Goal: Task Accomplishment & Management: Manage account settings

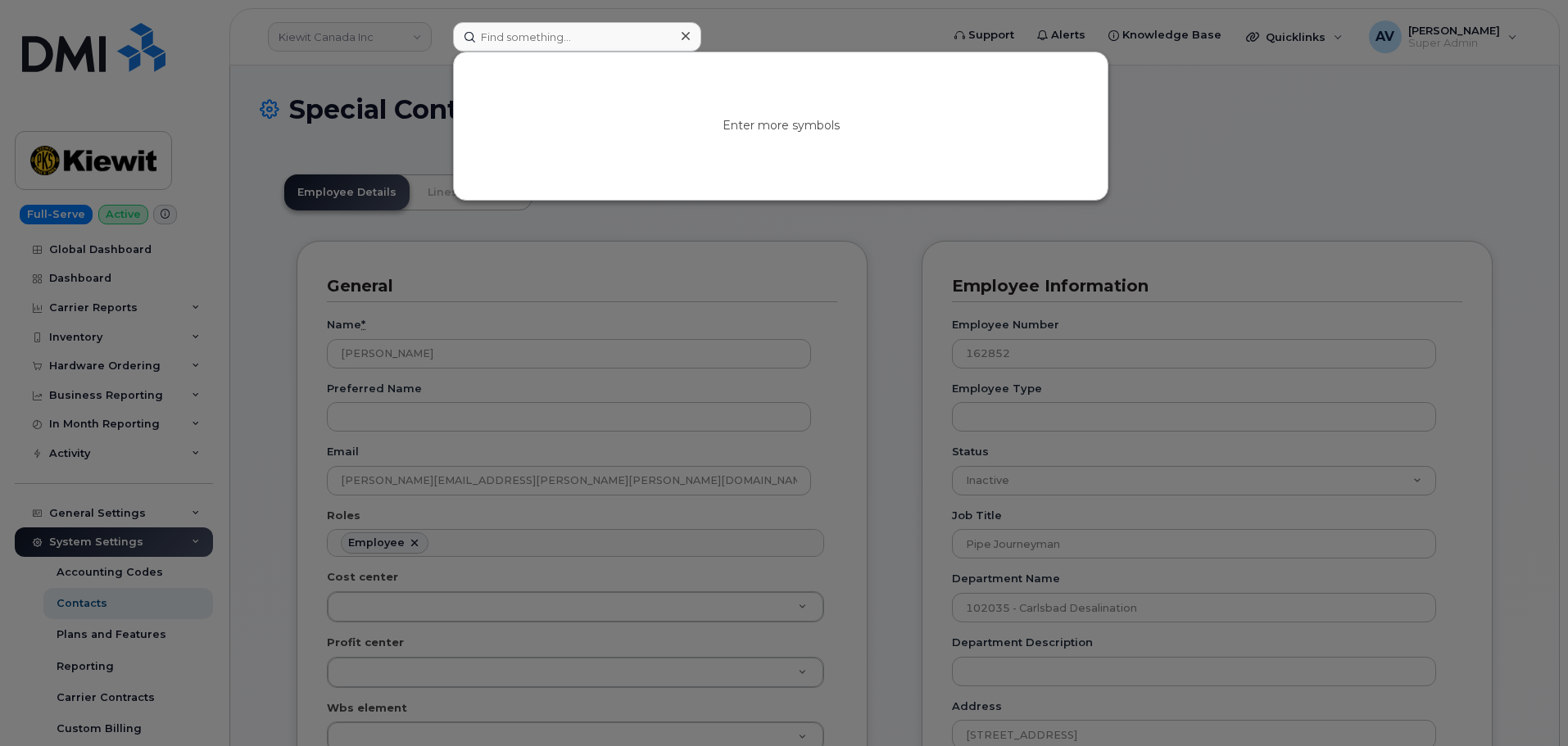
scroll to position [48, 0]
paste input "[PERSON_NAME]"
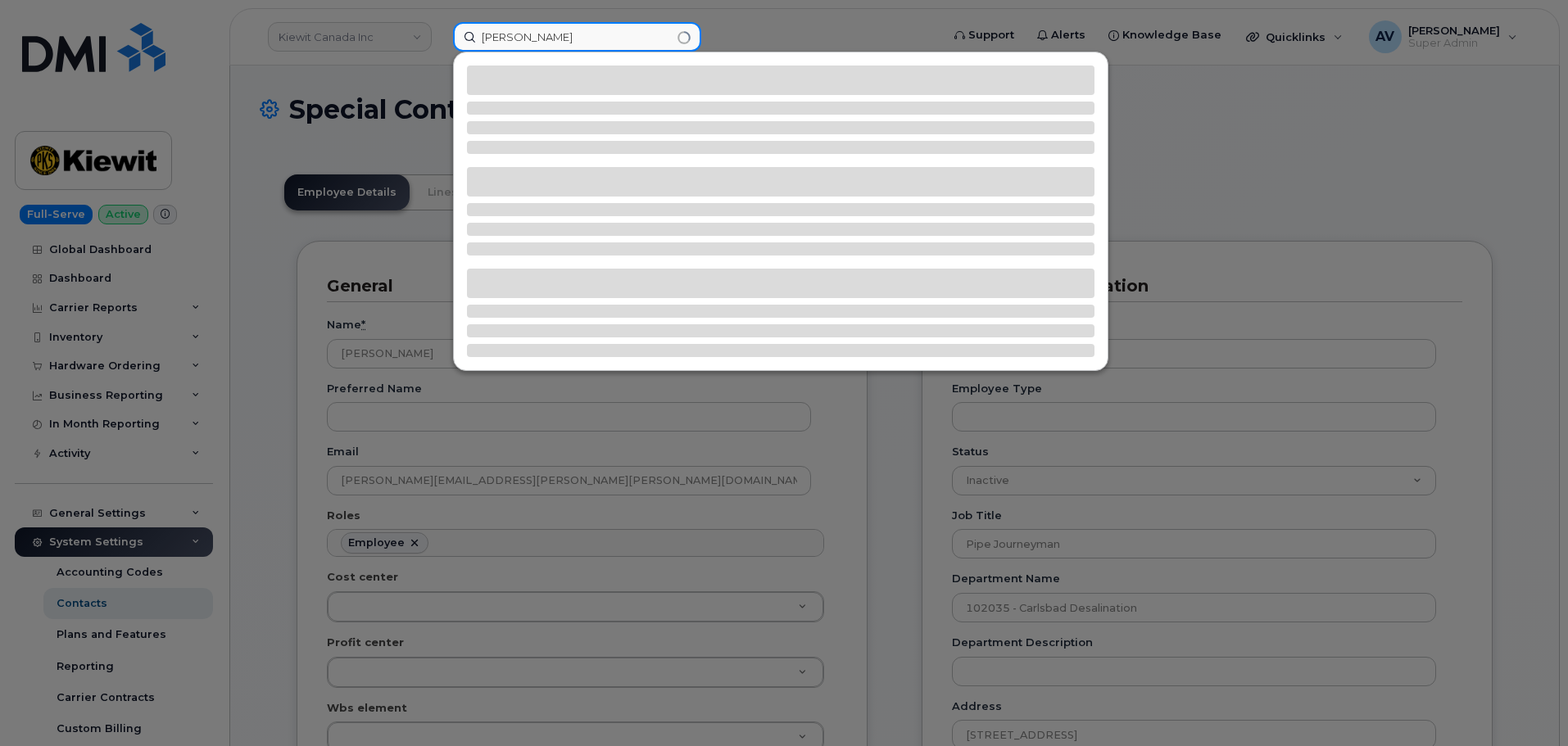
type input "[PERSON_NAME]"
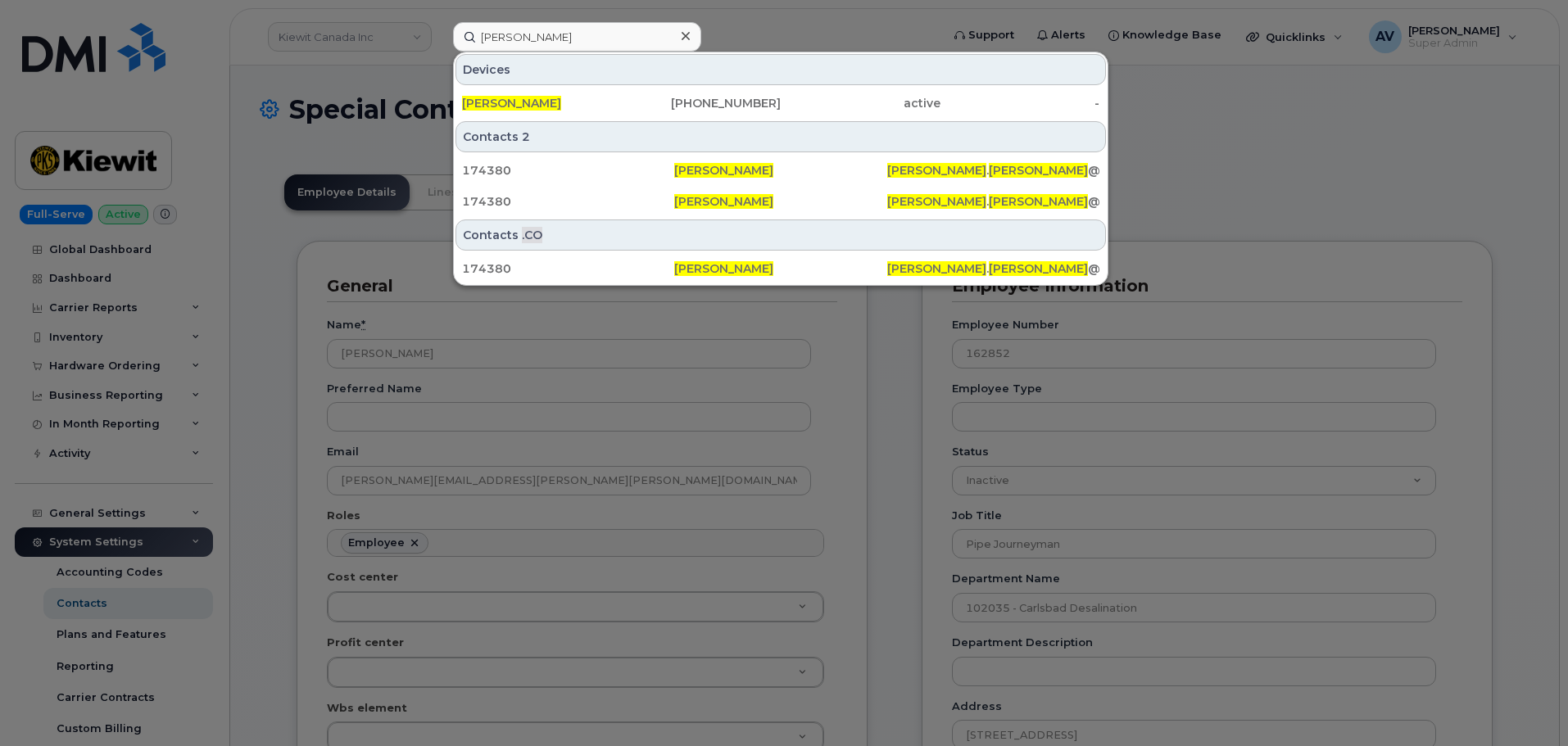
drag, startPoint x: 630, startPoint y: 100, endPoint x: 605, endPoint y: 4, distance: 99.2
click at [630, 100] on div "[PHONE_NUMBER]" at bounding box center [702, 103] width 160 height 16
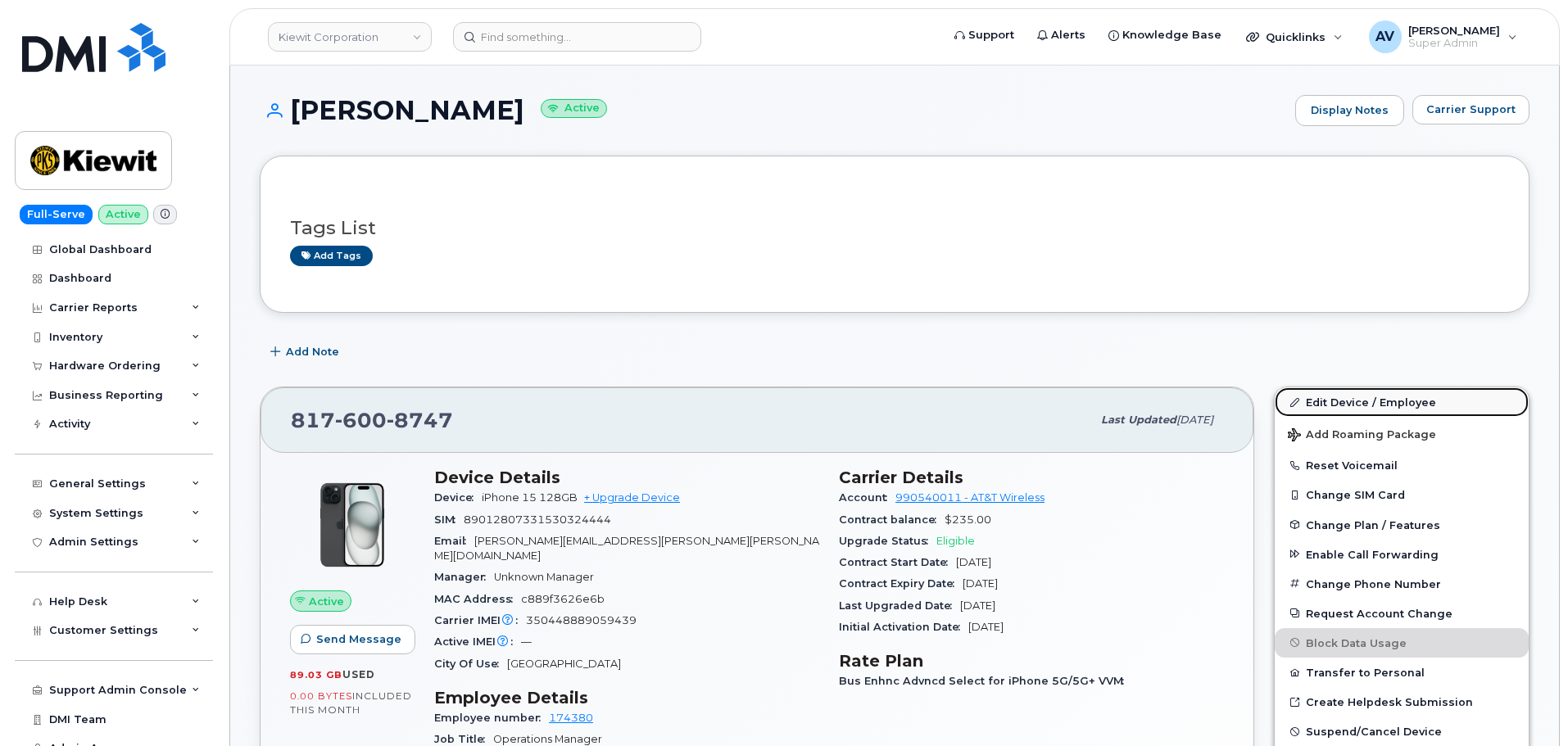
click at [1335, 394] on link "Edit Device / Employee" at bounding box center [1401, 402] width 254 height 29
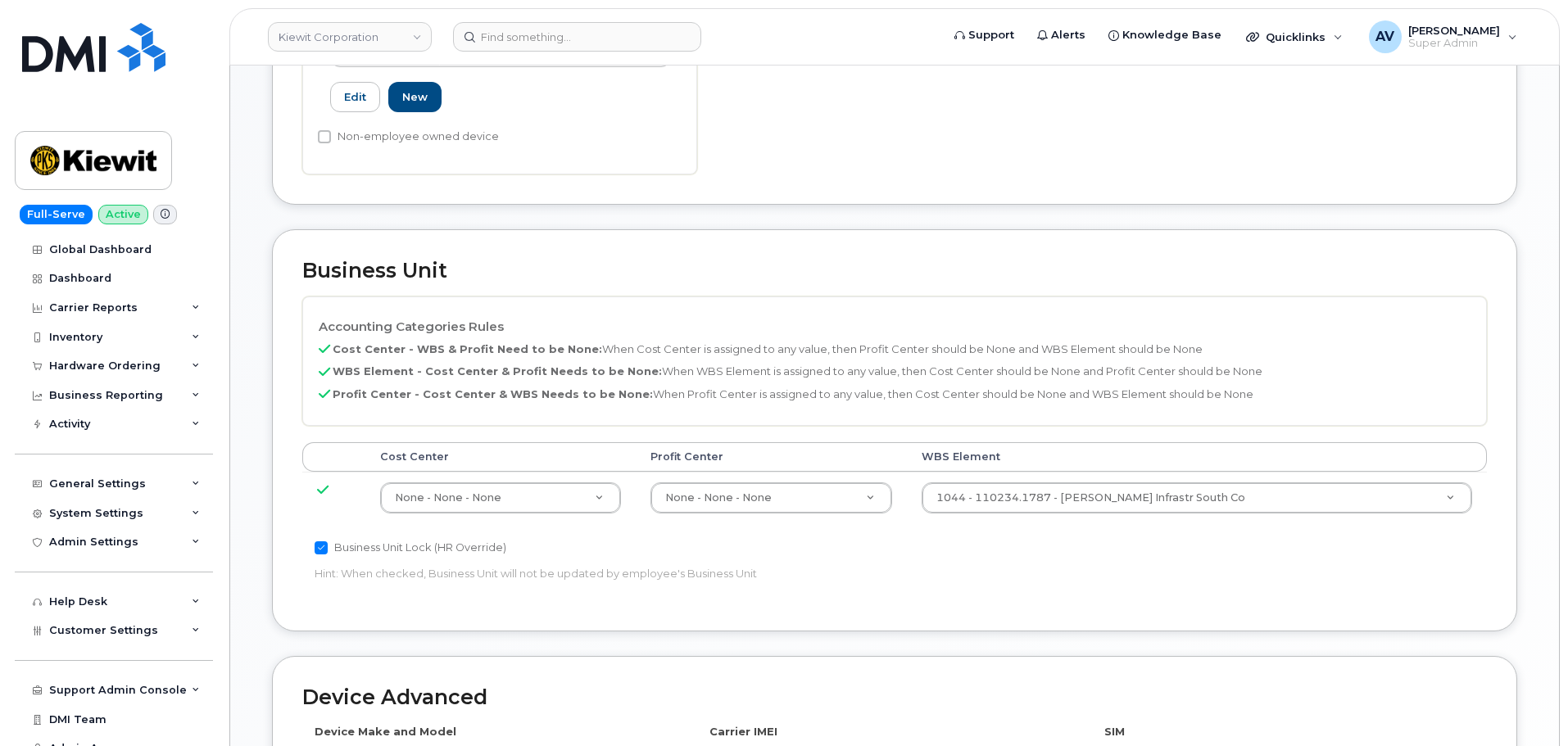
scroll to position [655, 0]
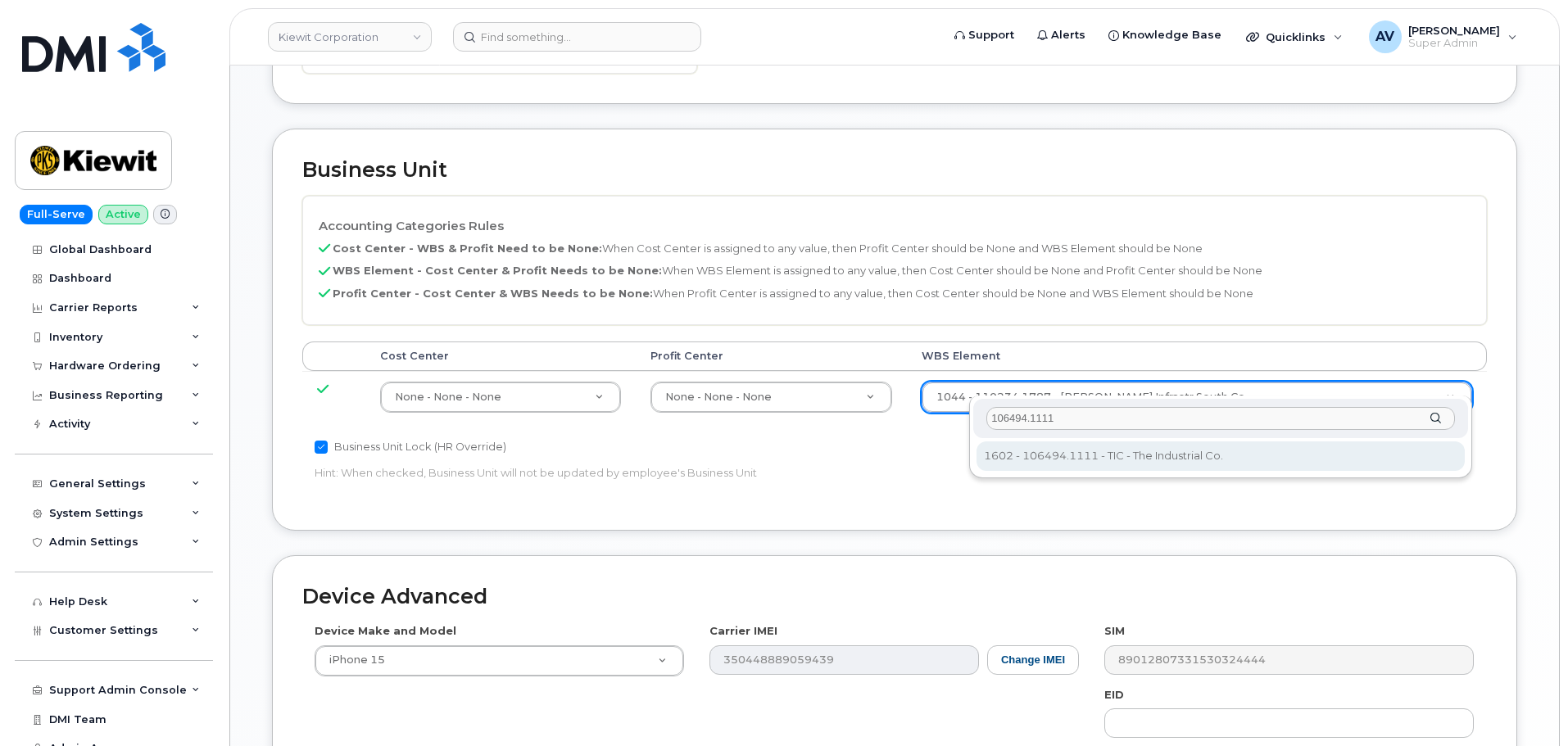
type input "106494.1111"
type input "35946483"
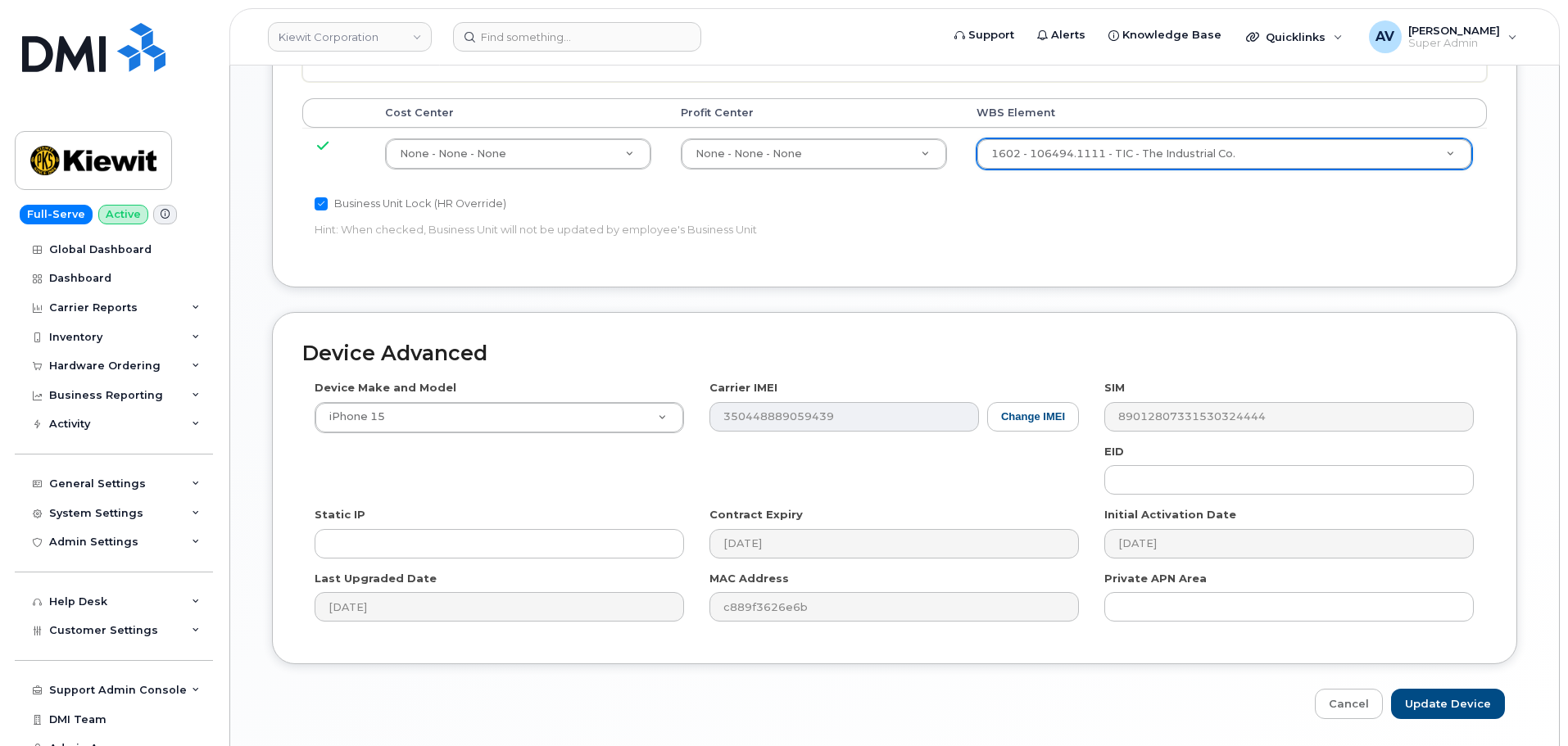
scroll to position [937, 0]
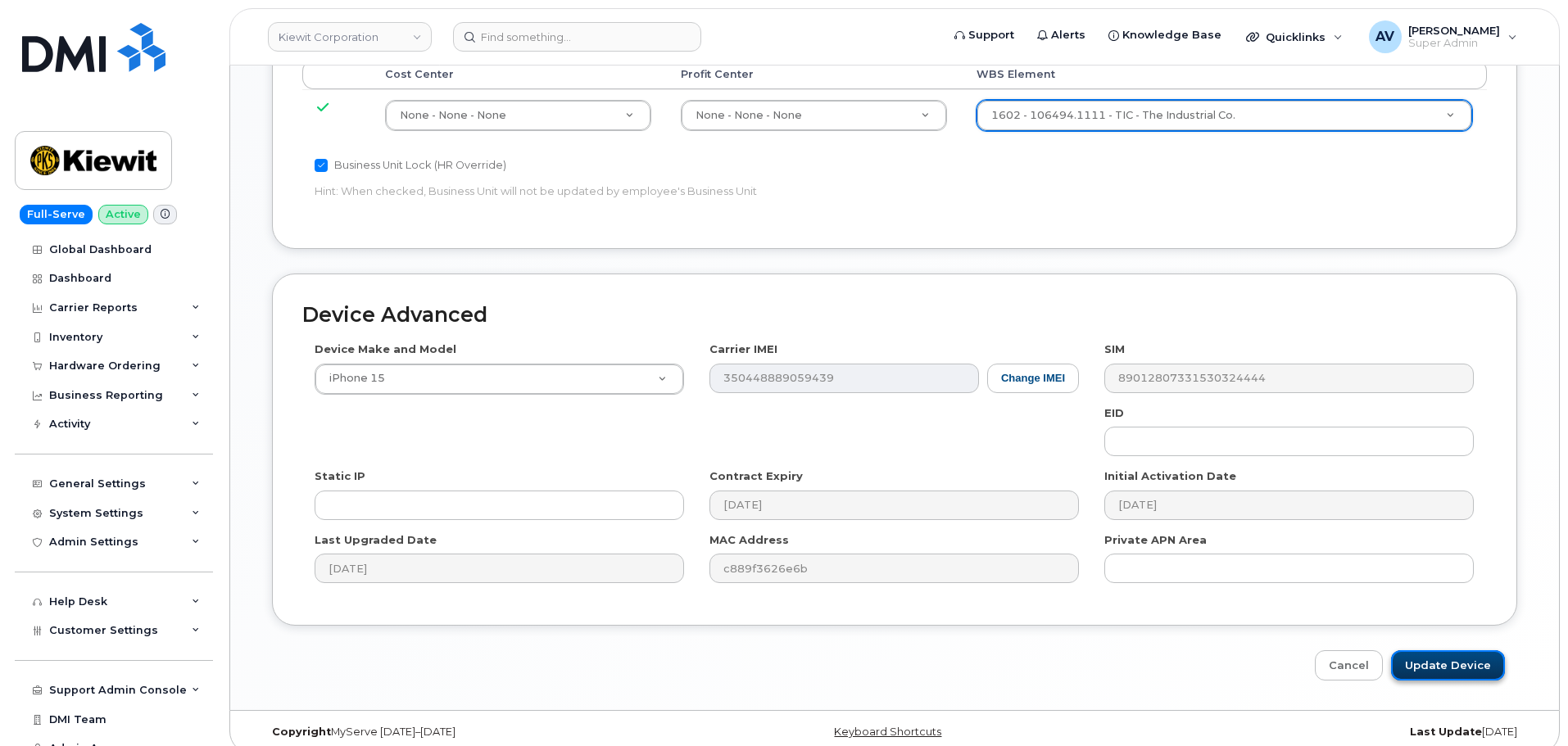
click at [1448, 650] on input "Update Device" at bounding box center [1448, 665] width 114 height 30
type input "Saving..."
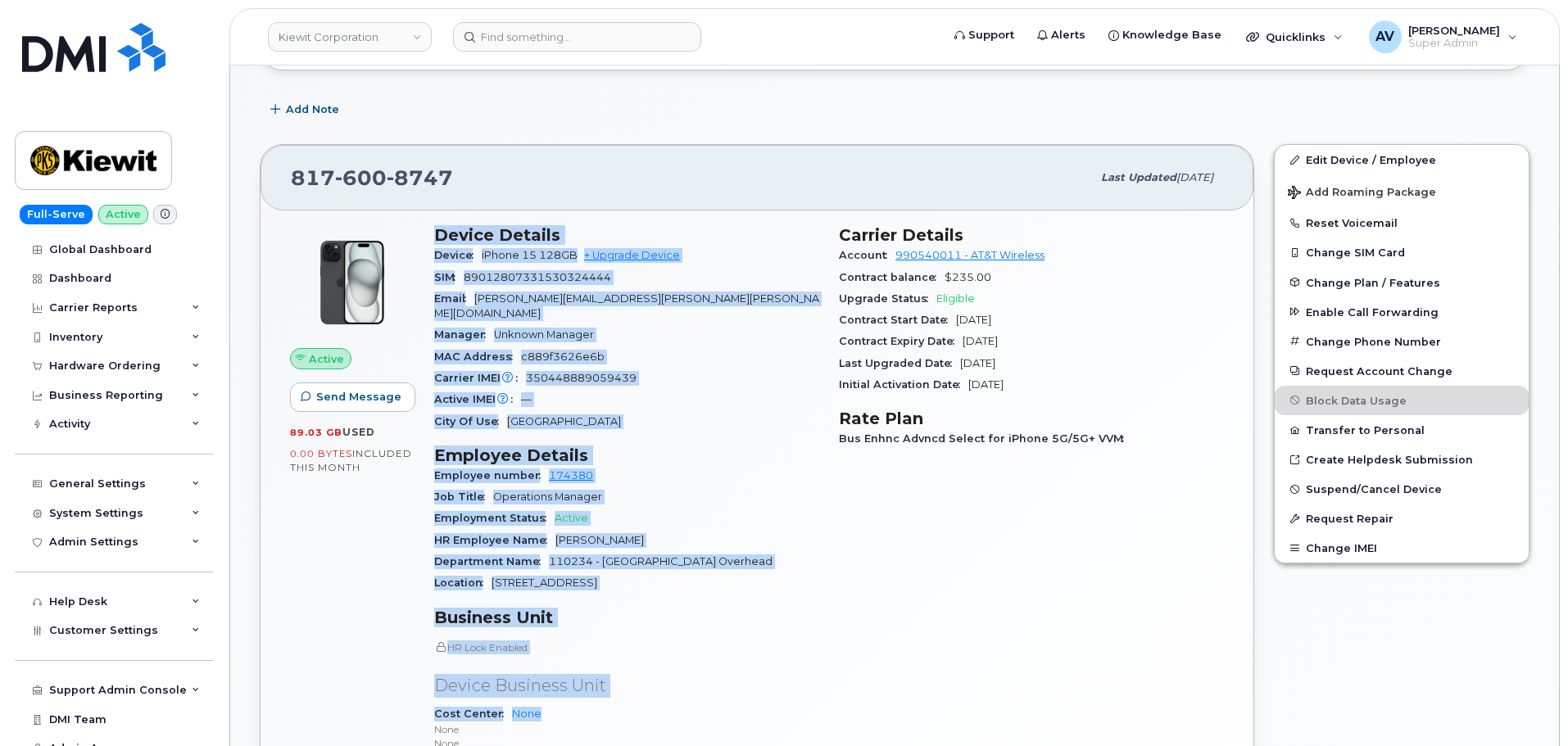
scroll to position [491, 0]
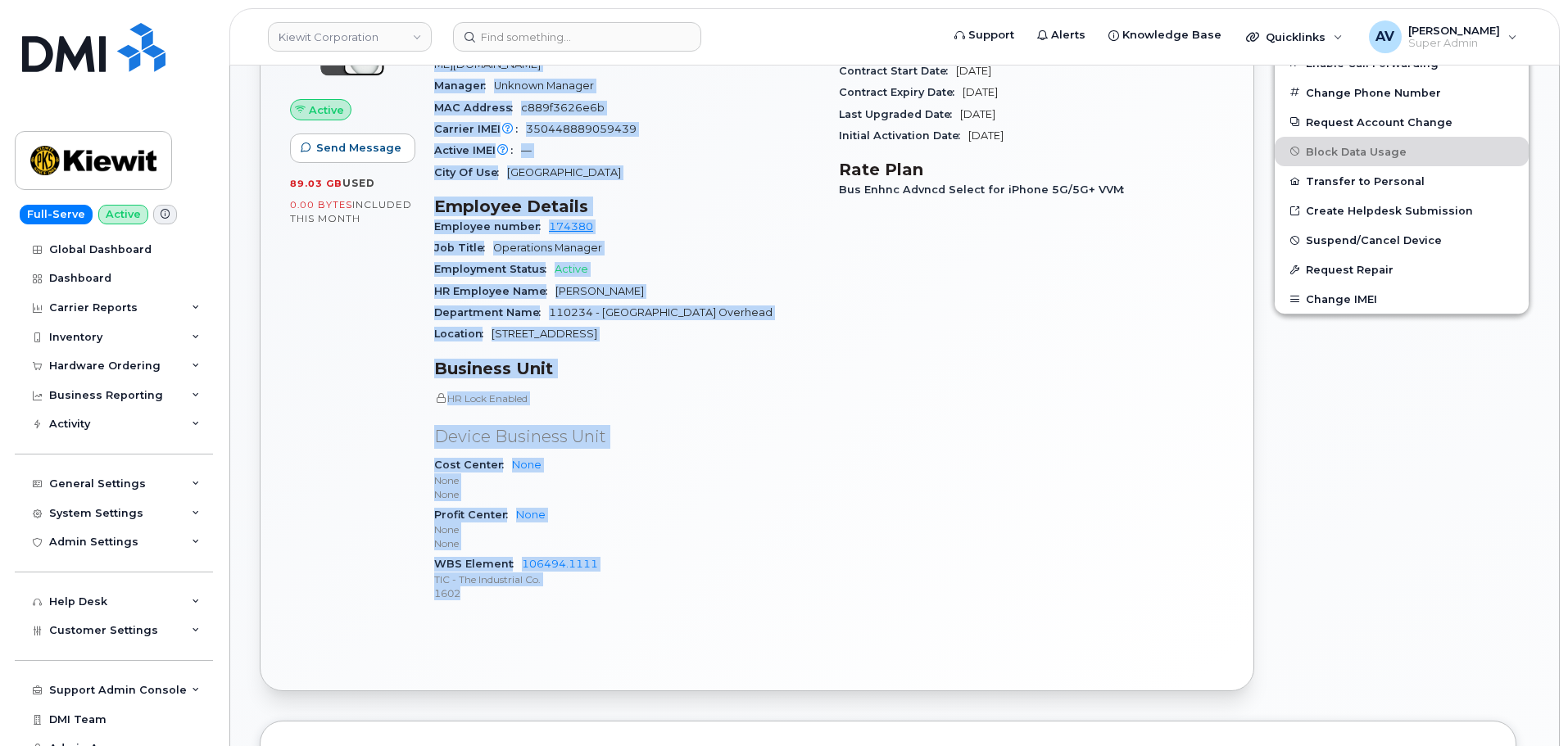
drag, startPoint x: 438, startPoint y: 312, endPoint x: 638, endPoint y: 574, distance: 329.6
click at [638, 574] on div "Device Details Device iPhone 15 128GB + Upgrade Device SIM 89012807331530324444…" at bounding box center [626, 297] width 405 height 660
copy div "Device Details Device iPhone 15 128GB + Upgrade Device SIM 89012807331530324444…"
